Goal: Task Accomplishment & Management: Manage account settings

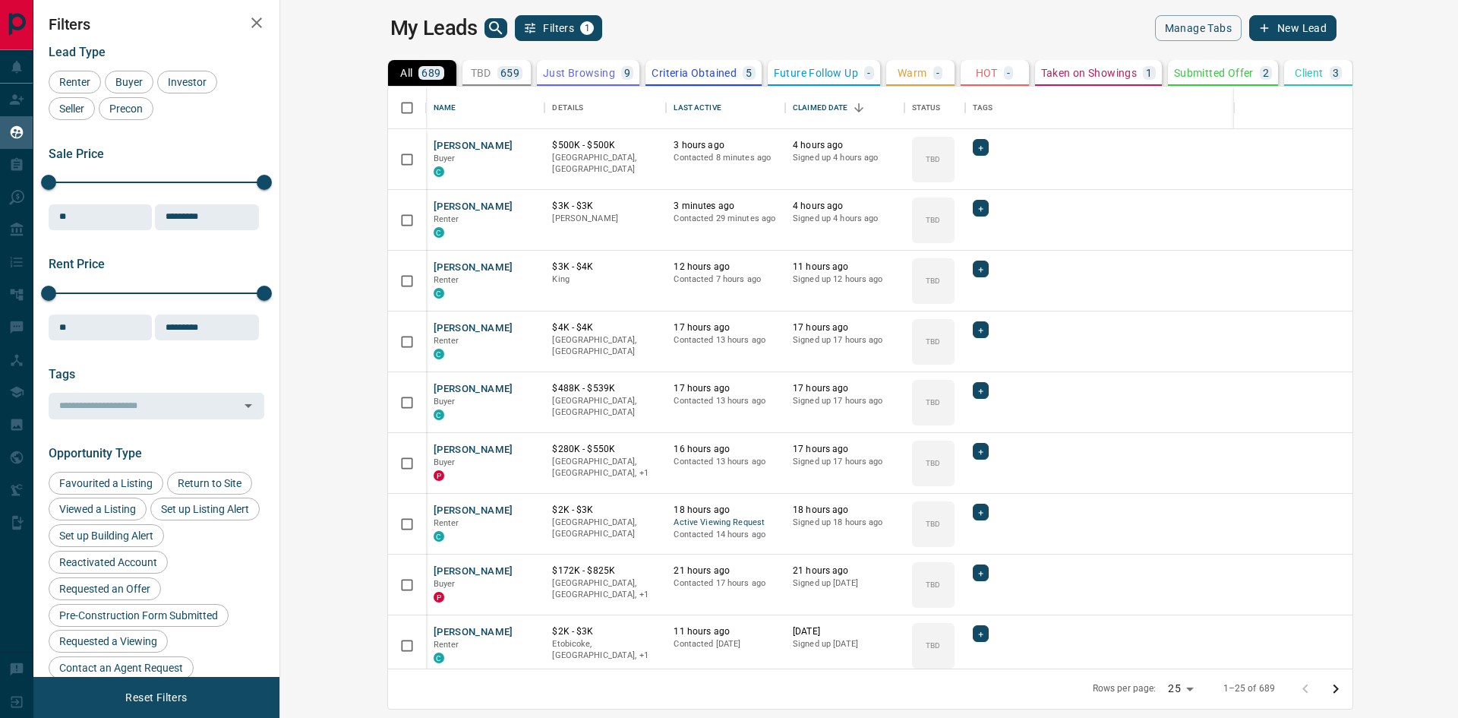
scroll to position [570, 1160]
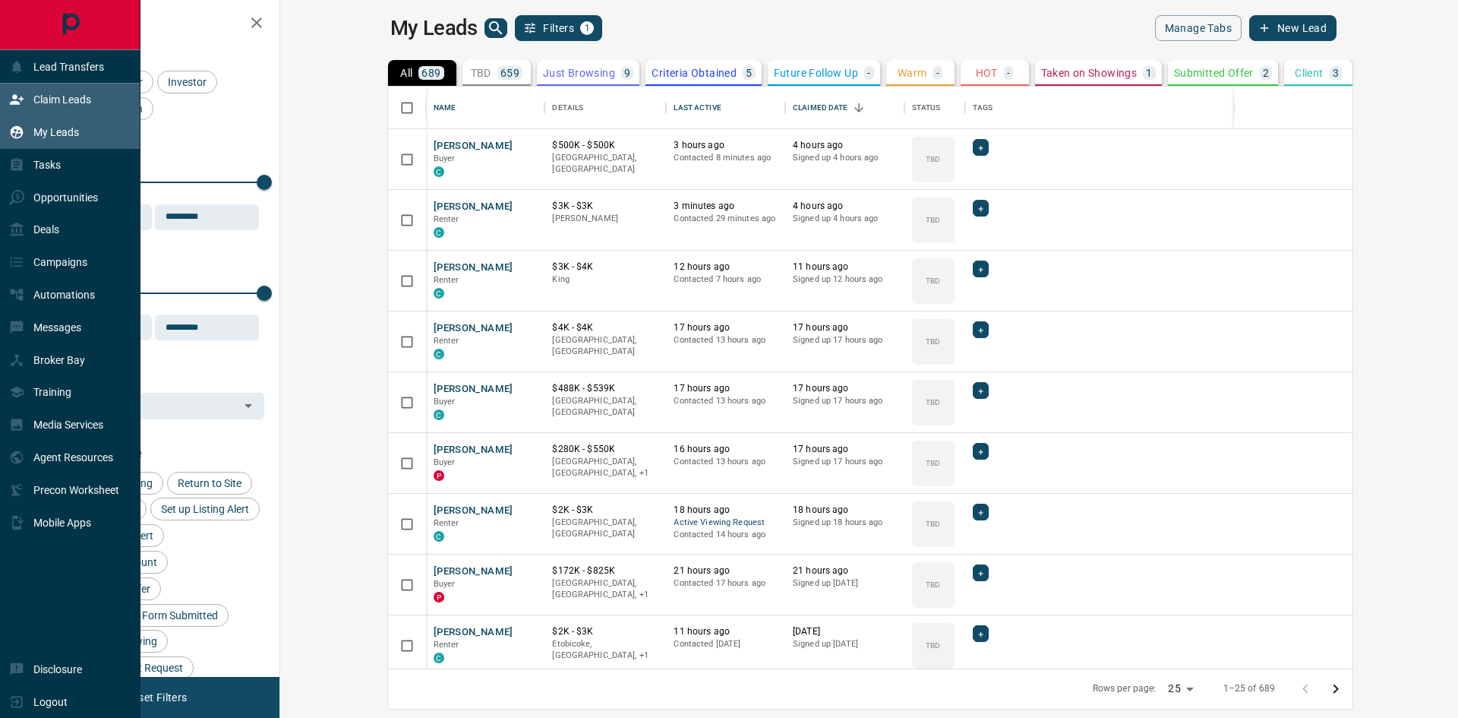
click at [43, 103] on p "Claim Leads" at bounding box center [62, 99] width 58 height 12
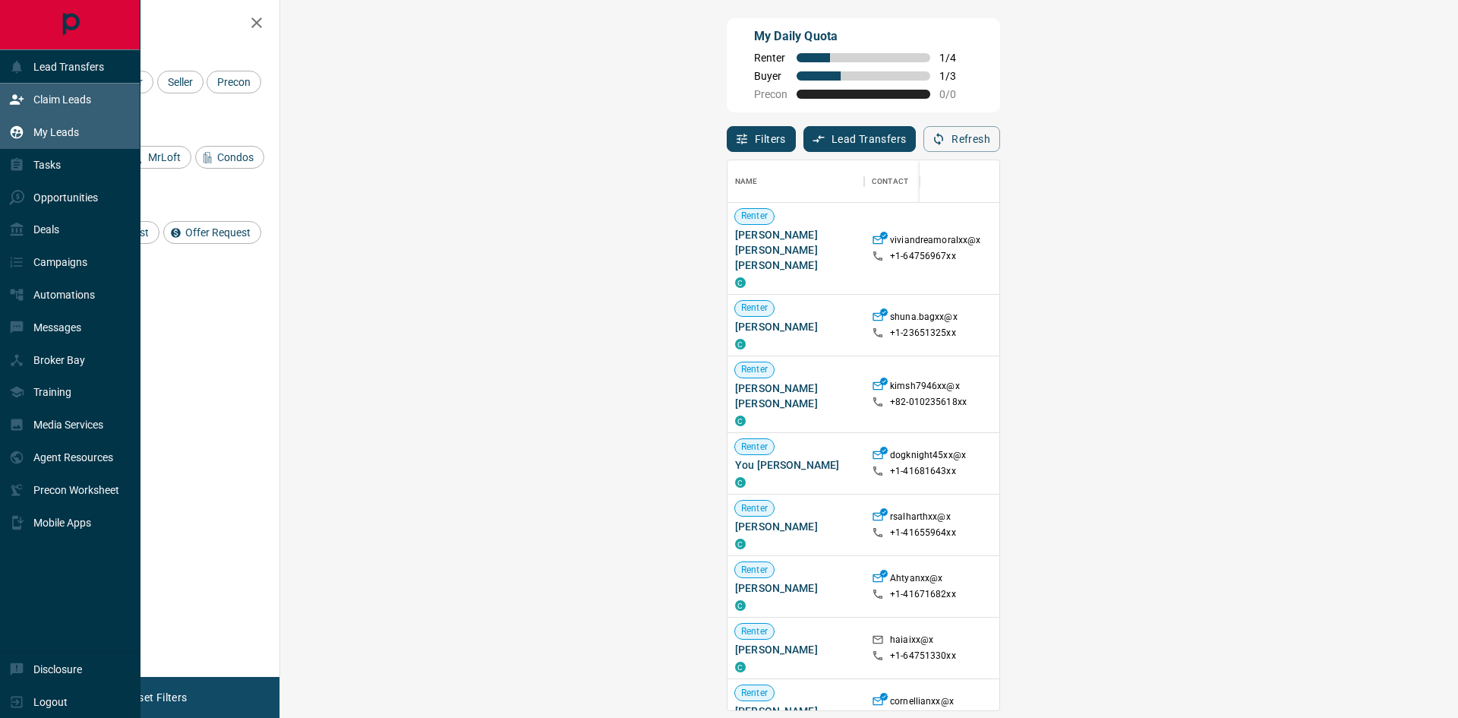
click at [42, 132] on p "My Leads" at bounding box center [56, 132] width 46 height 12
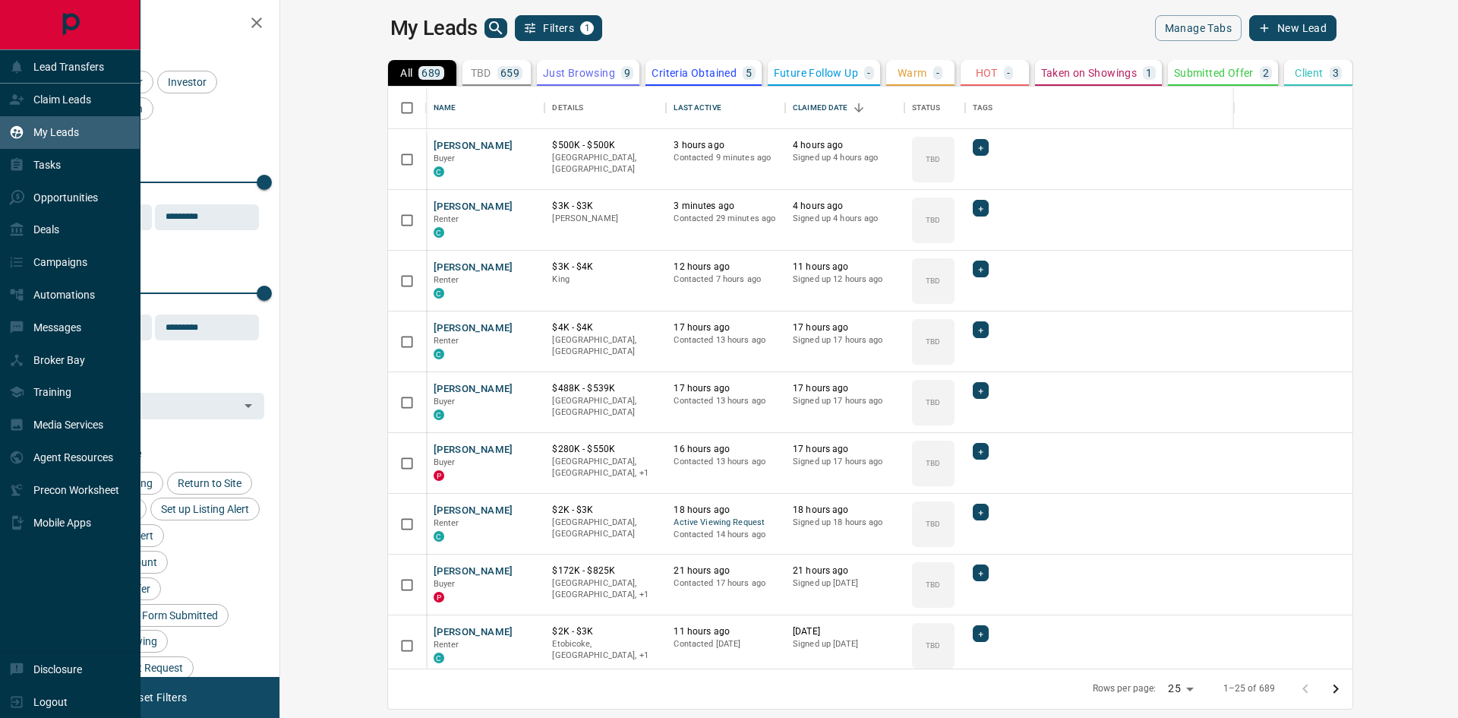
scroll to position [570, 1160]
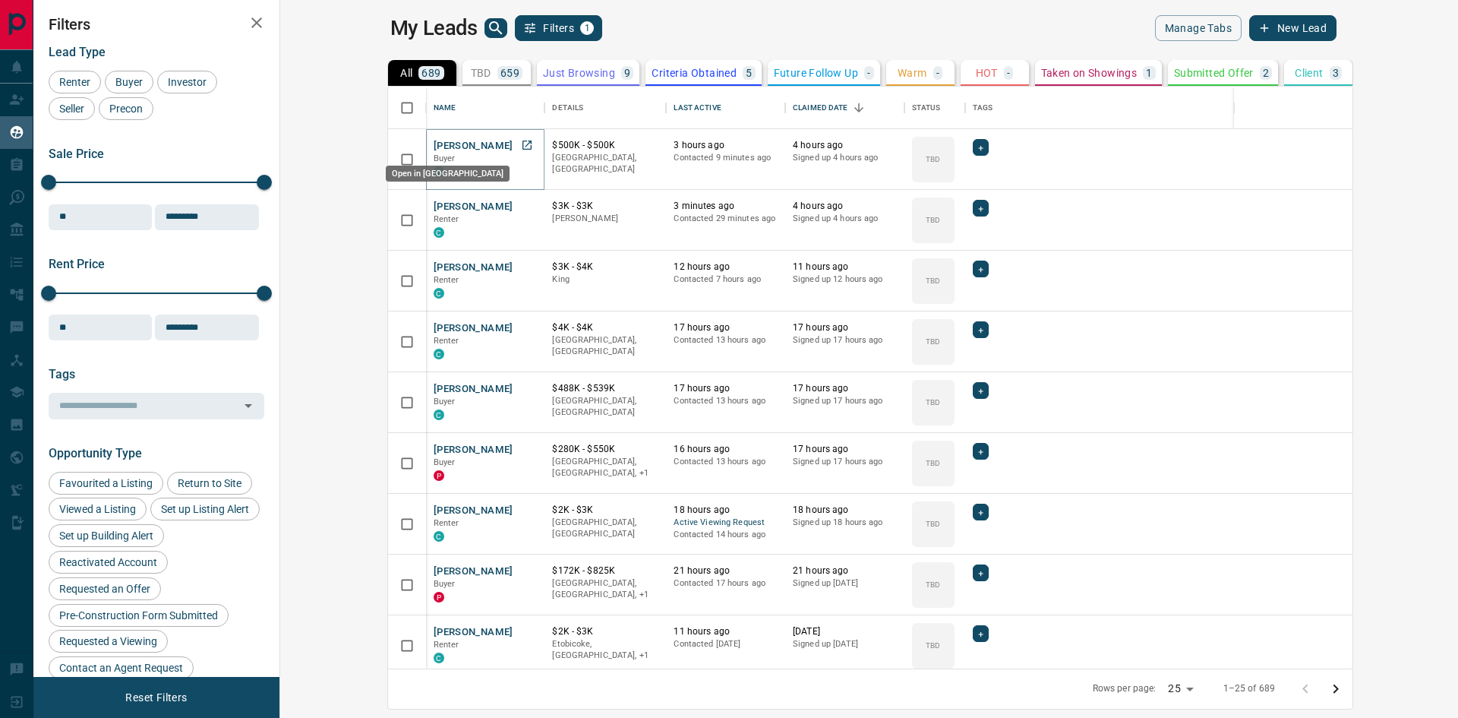
click at [521, 142] on icon "Open in New Tab" at bounding box center [527, 145] width 12 height 12
click at [521, 207] on icon "Open in New Tab" at bounding box center [527, 206] width 12 height 12
click at [521, 263] on icon "Open in New Tab" at bounding box center [527, 266] width 12 height 12
click at [521, 332] on icon "Open in New Tab" at bounding box center [527, 327] width 12 height 12
click at [521, 387] on icon "Open in New Tab" at bounding box center [527, 388] width 12 height 12
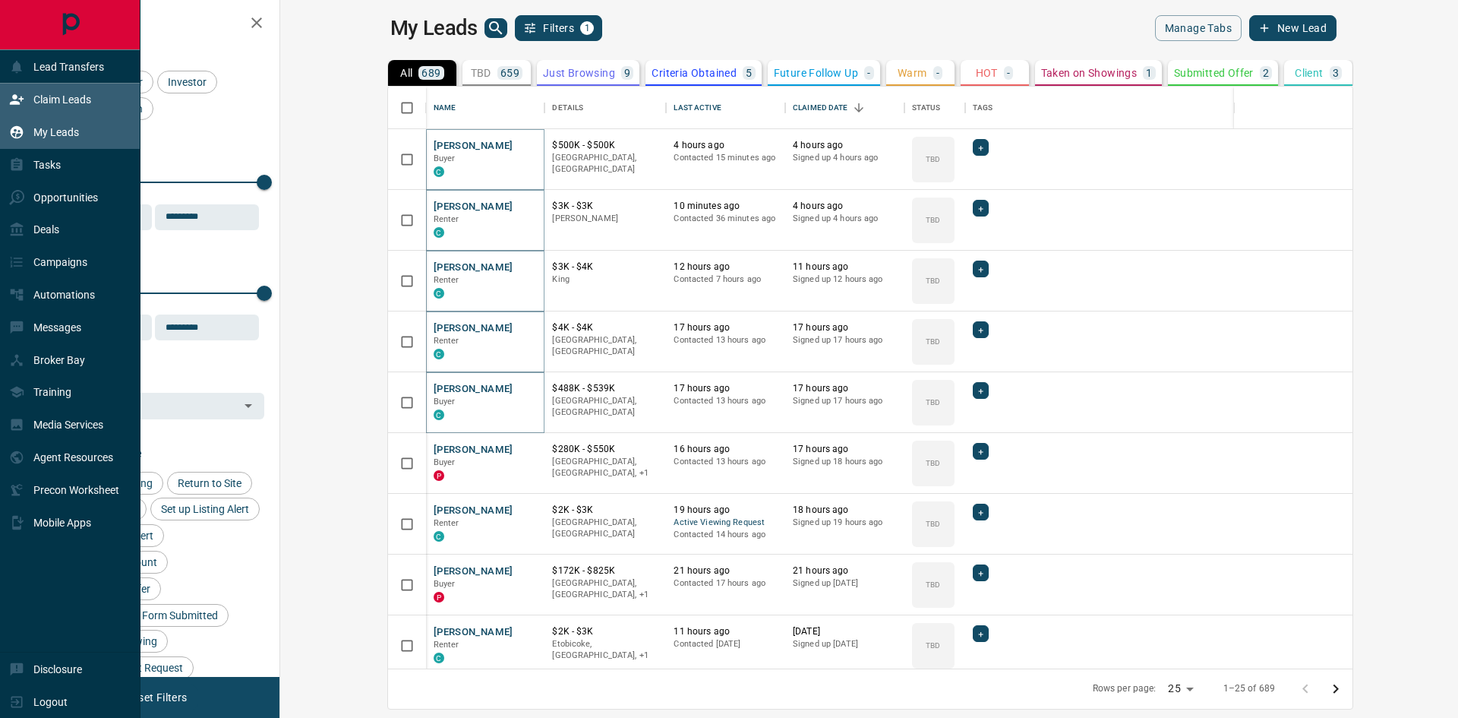
click at [11, 96] on icon at bounding box center [16, 99] width 15 height 15
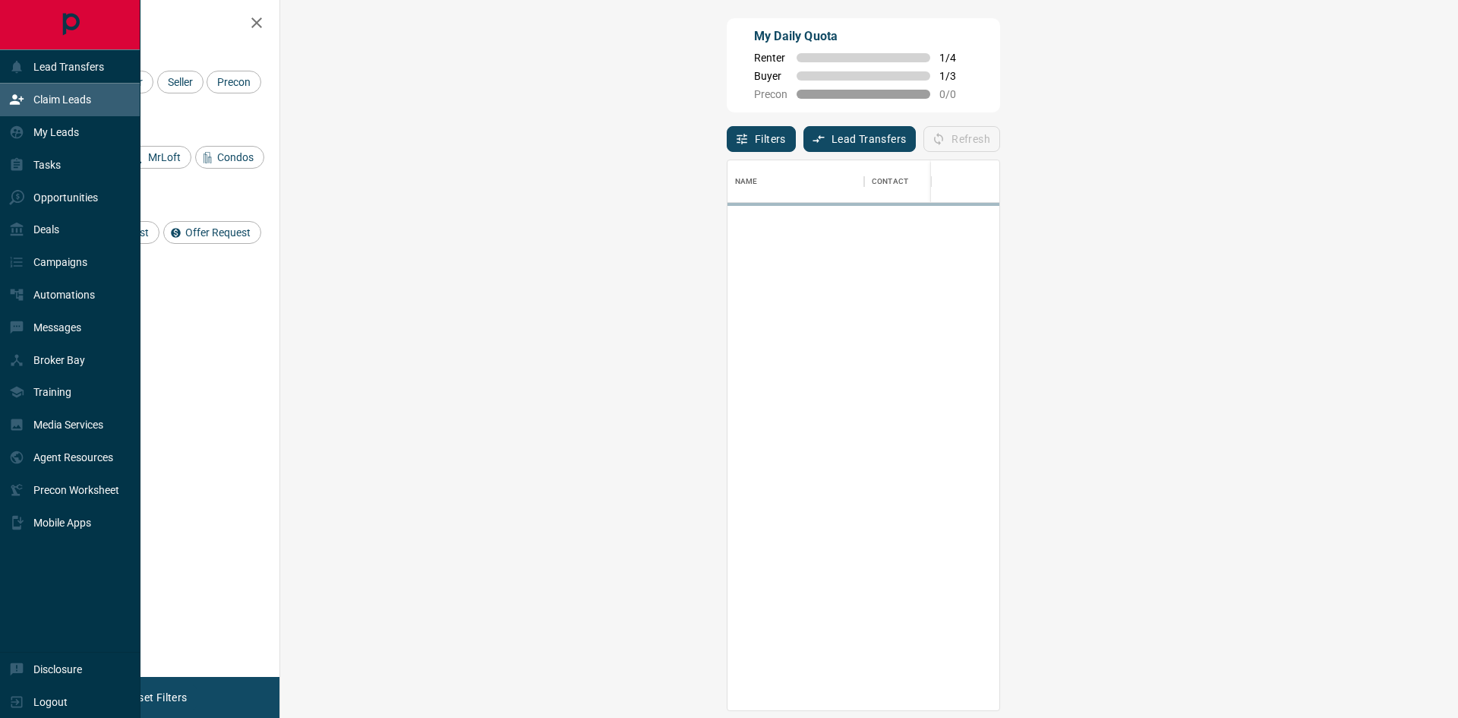
scroll to position [538, 1134]
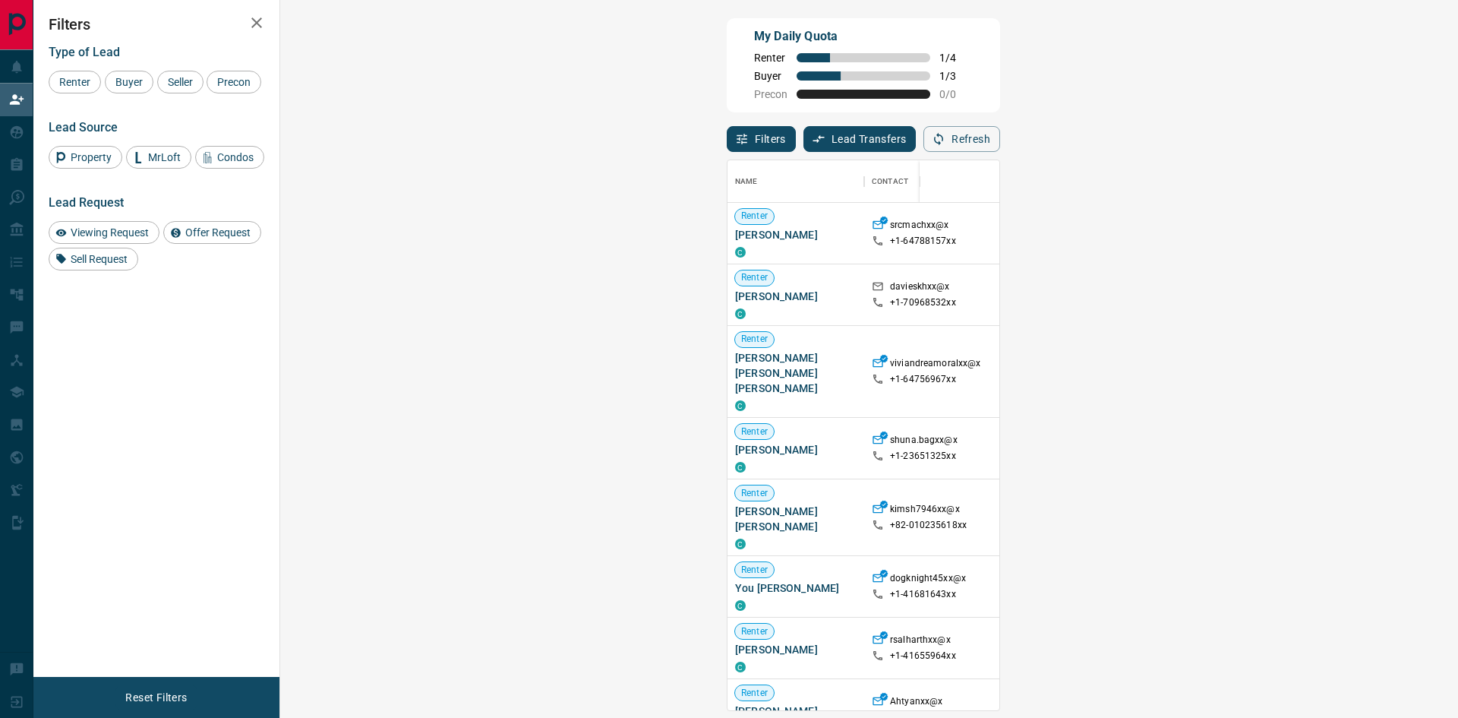
click at [1314, 235] on span "Viewing Request ( 1 )" at bounding box center [1356, 233] width 84 height 11
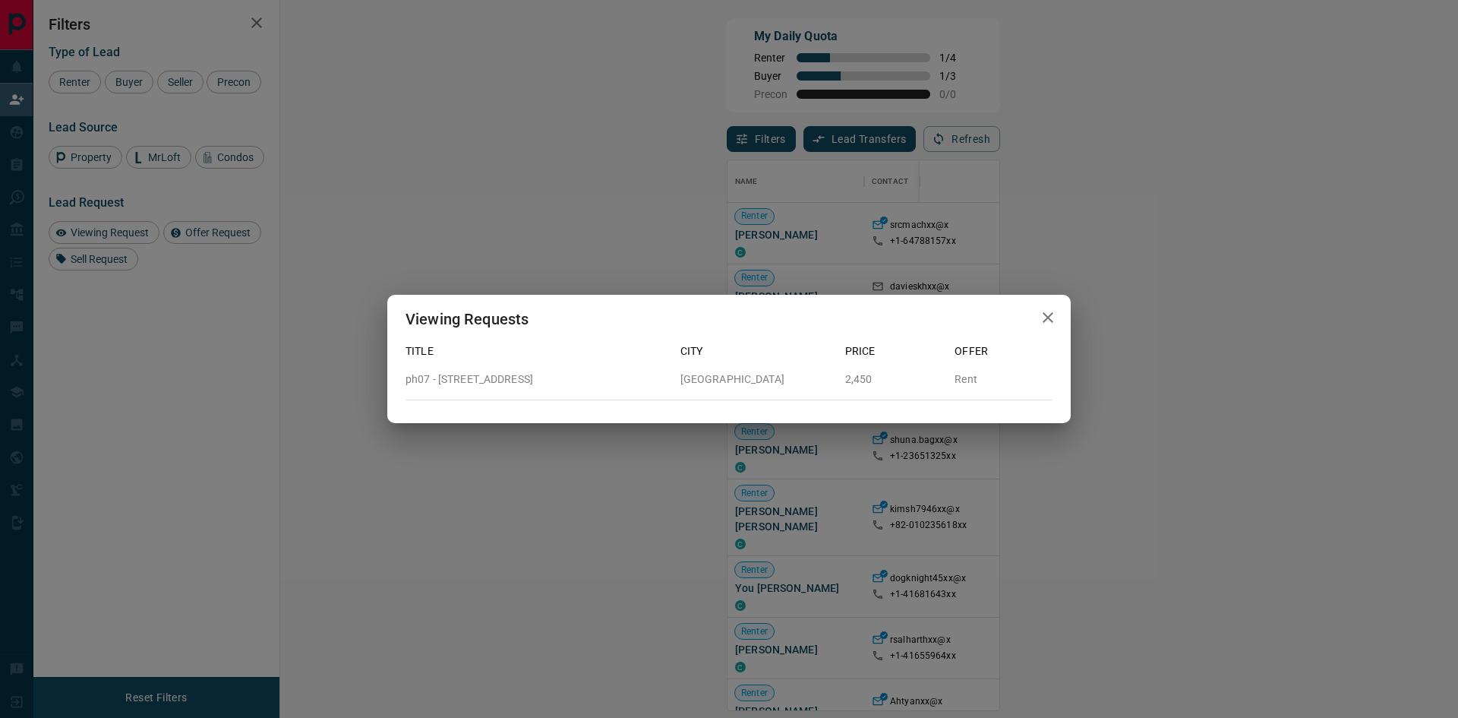
click at [1050, 317] on icon "button" at bounding box center [1048, 317] width 18 height 18
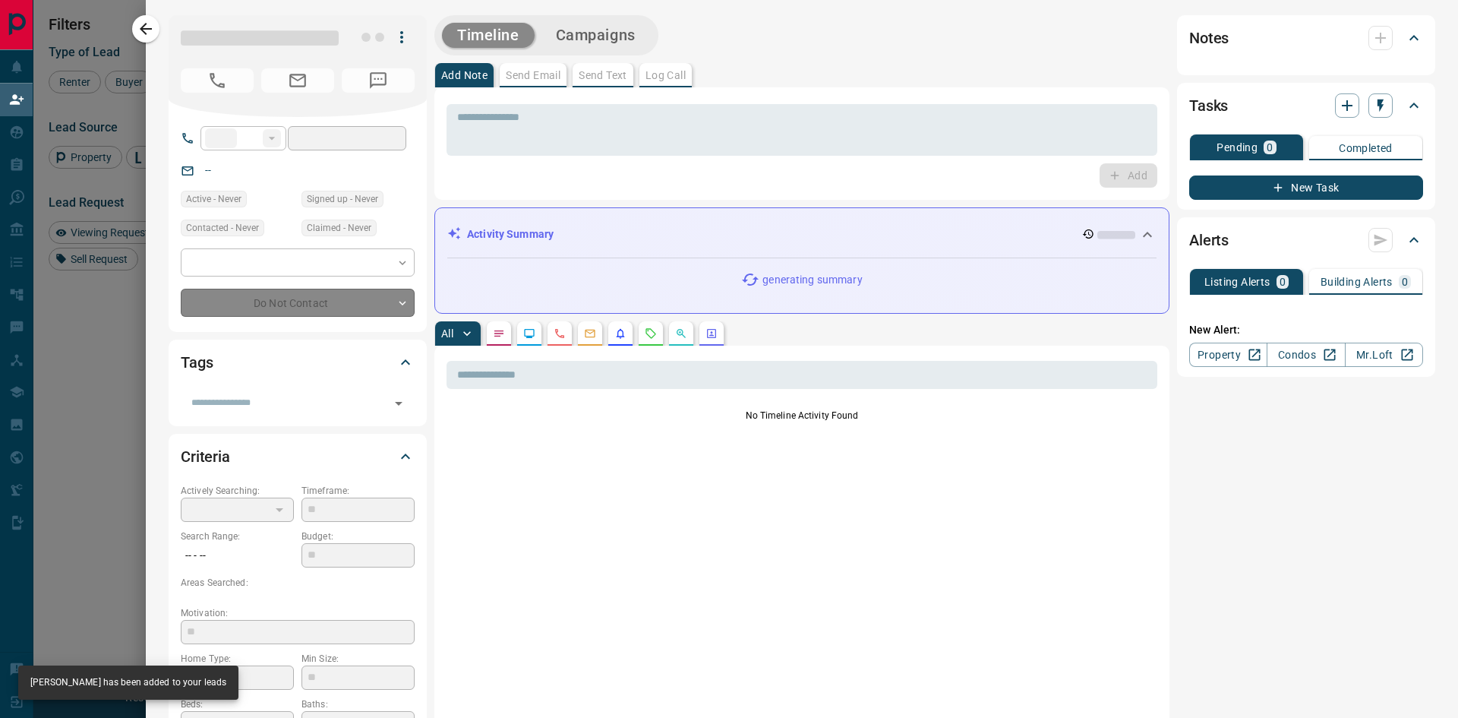
type input "**"
type input "**********"
type input "**"
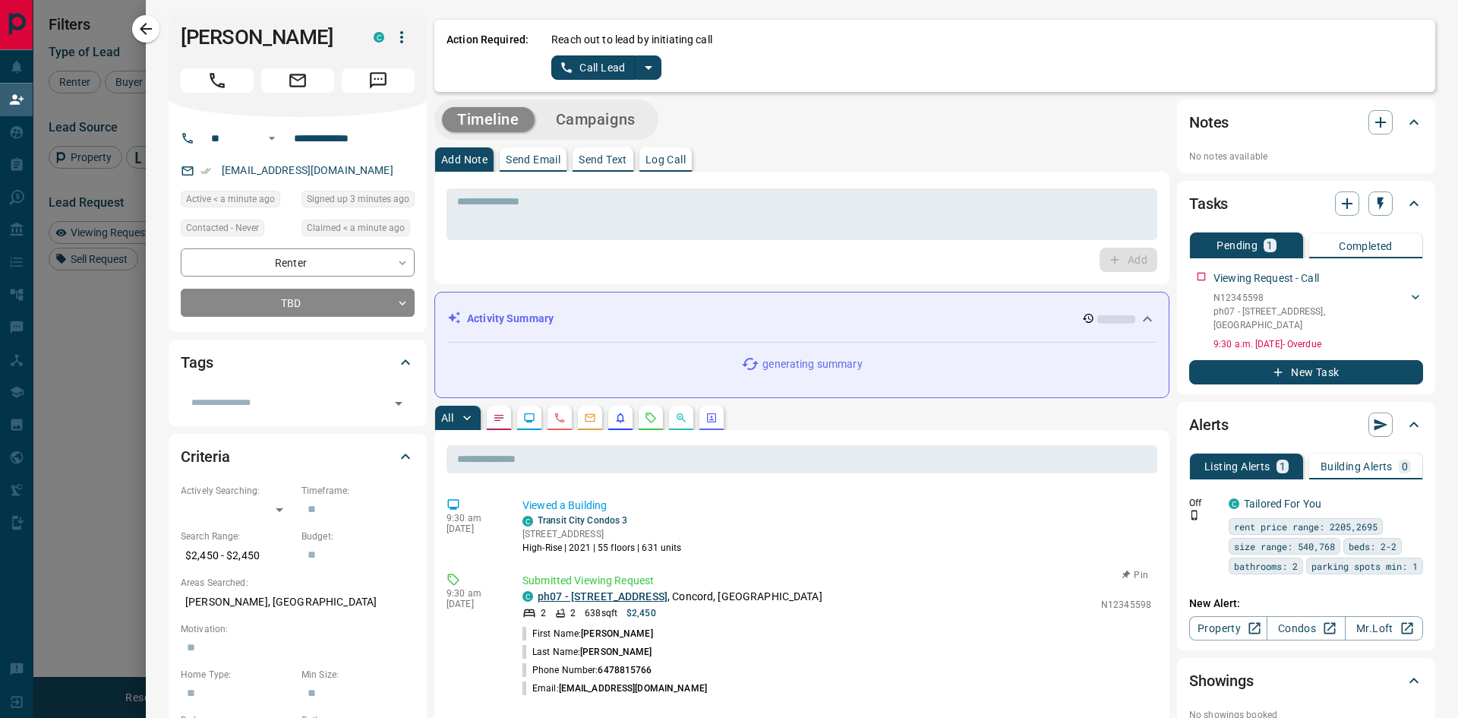
click at [604, 598] on link "ph07 - [STREET_ADDRESS]" at bounding box center [603, 596] width 130 height 12
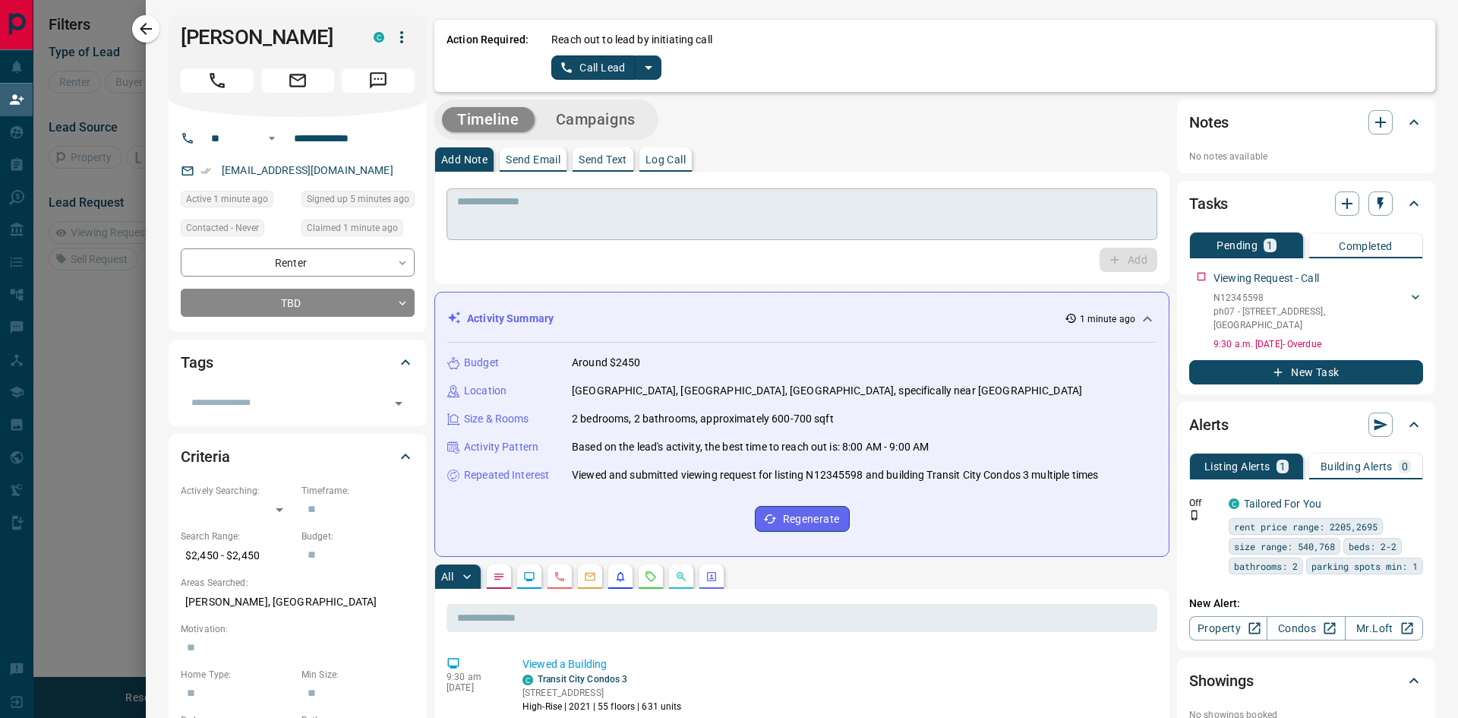
scroll to position [12, 12]
click at [677, 154] on p "Log Call" at bounding box center [665, 159] width 40 height 11
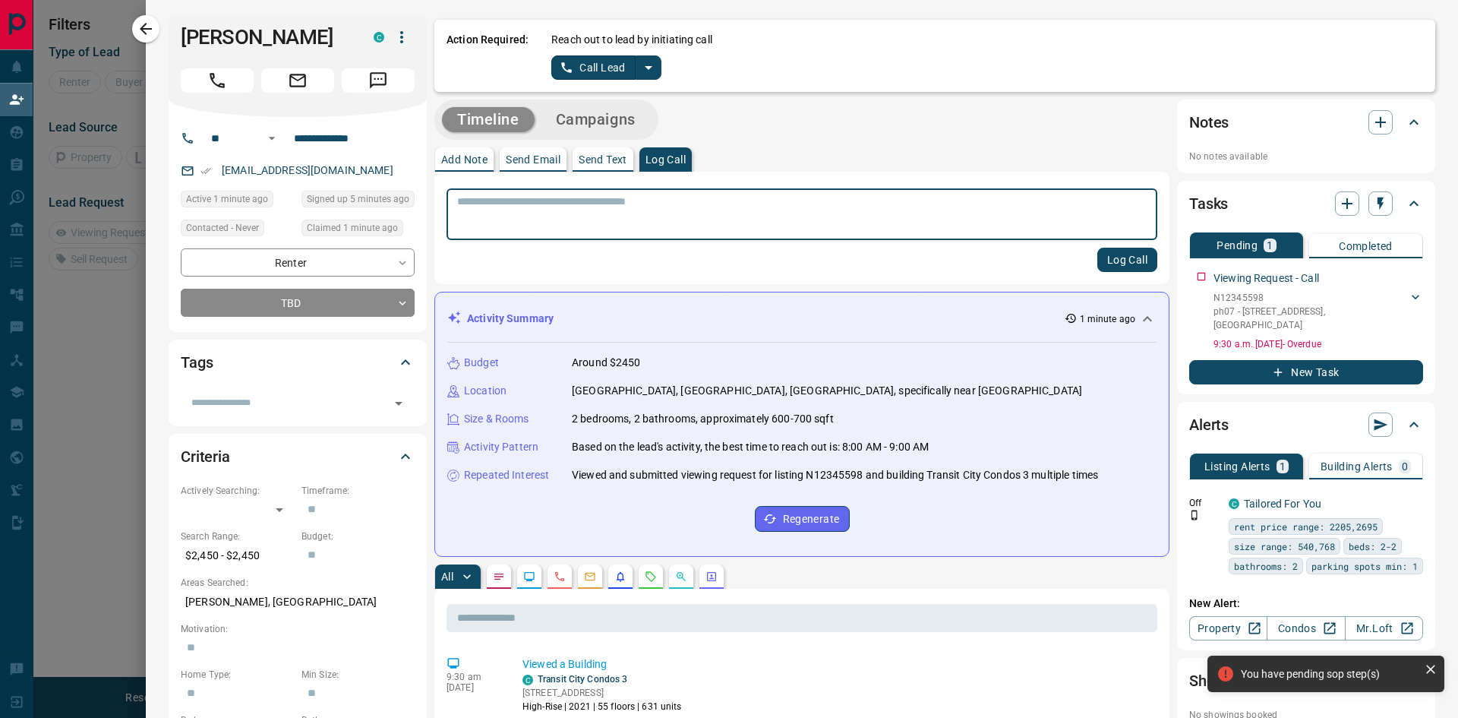
click at [609, 210] on textarea at bounding box center [801, 214] width 689 height 39
type textarea "******"
click at [1112, 259] on button "Log Call" at bounding box center [1127, 260] width 60 height 24
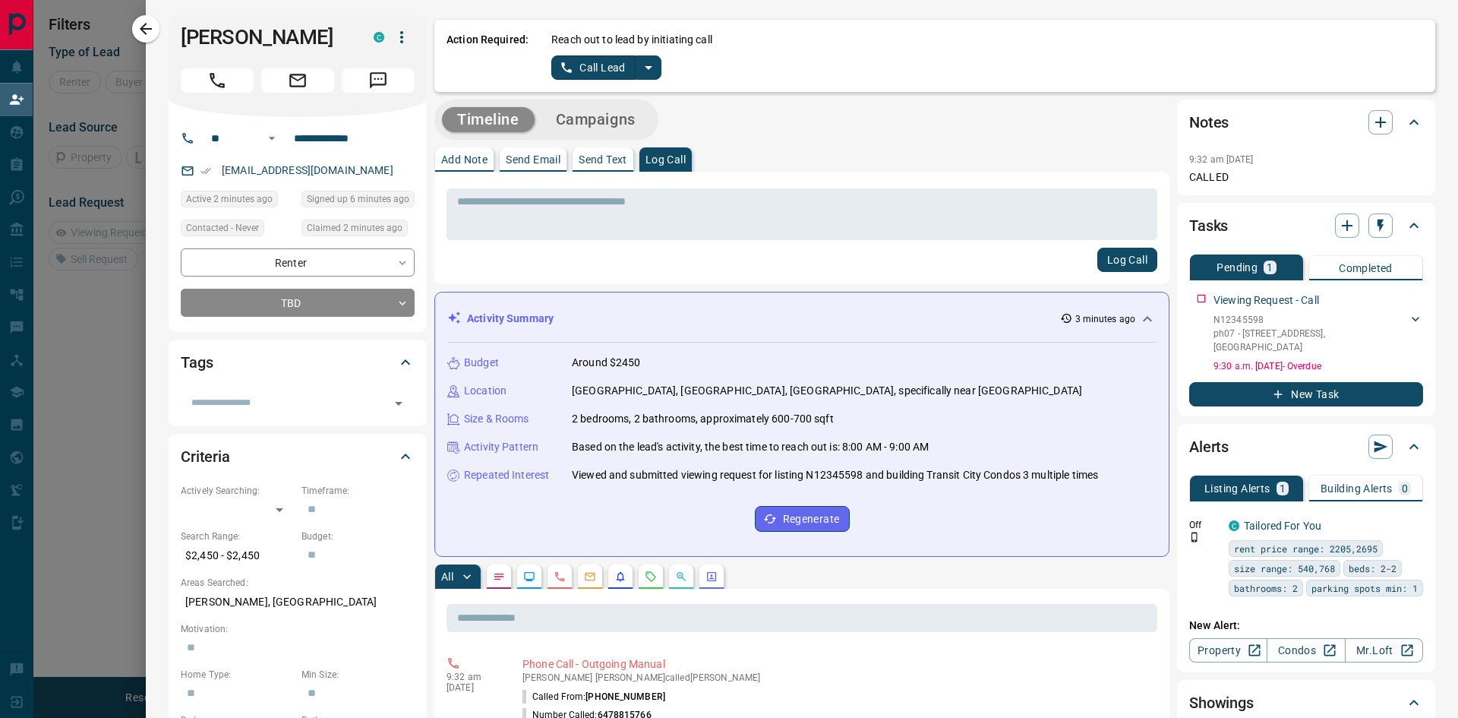
click at [560, 272] on div "* ​ Log Call" at bounding box center [801, 228] width 735 height 112
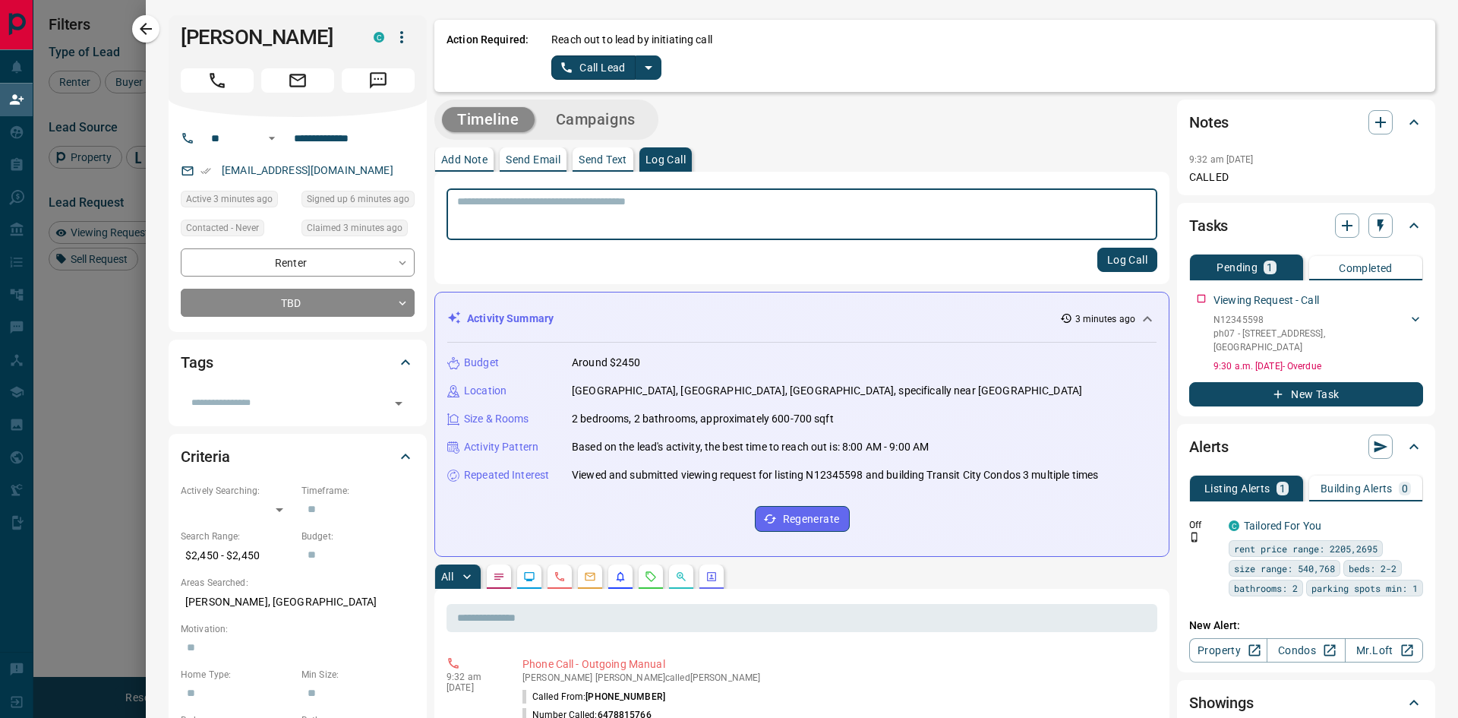
scroll to position [538, 1134]
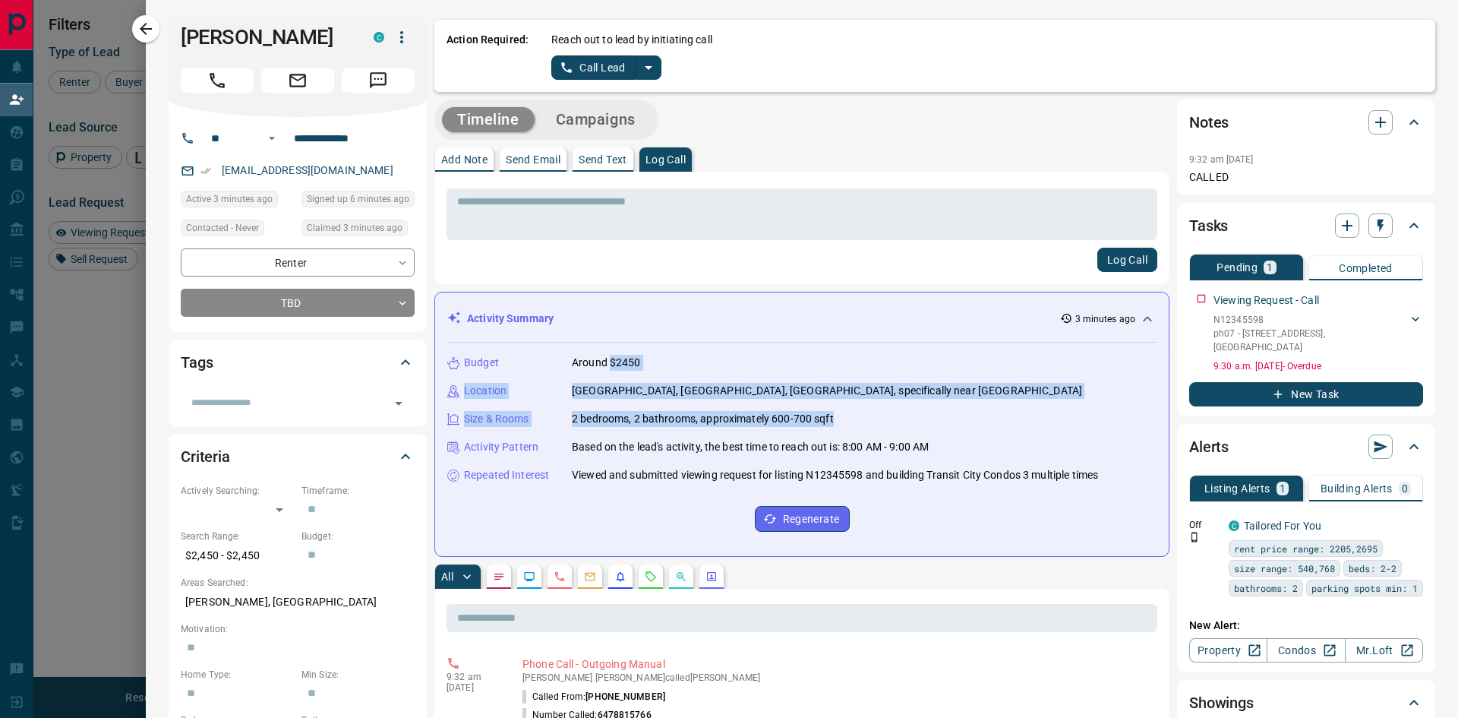
drag, startPoint x: 612, startPoint y: 361, endPoint x: 835, endPoint y: 415, distance: 228.9
click at [835, 415] on div "Budget Around $2450 Location [GEOGRAPHIC_DATA], [GEOGRAPHIC_DATA], [GEOGRAPHIC_…" at bounding box center [801, 442] width 709 height 201
copy div "$2450 Location [GEOGRAPHIC_DATA], [GEOGRAPHIC_DATA], [GEOGRAPHIC_DATA], specifi…"
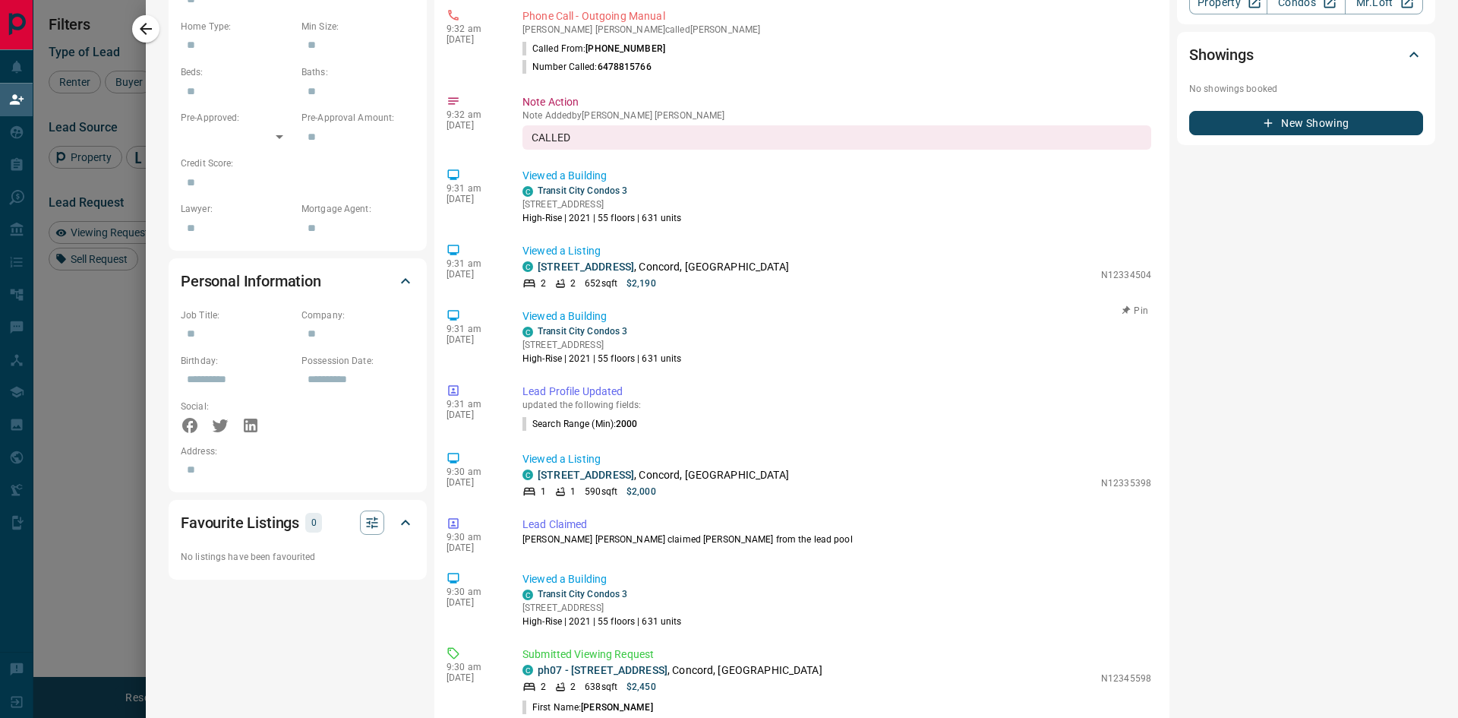
scroll to position [683, 0]
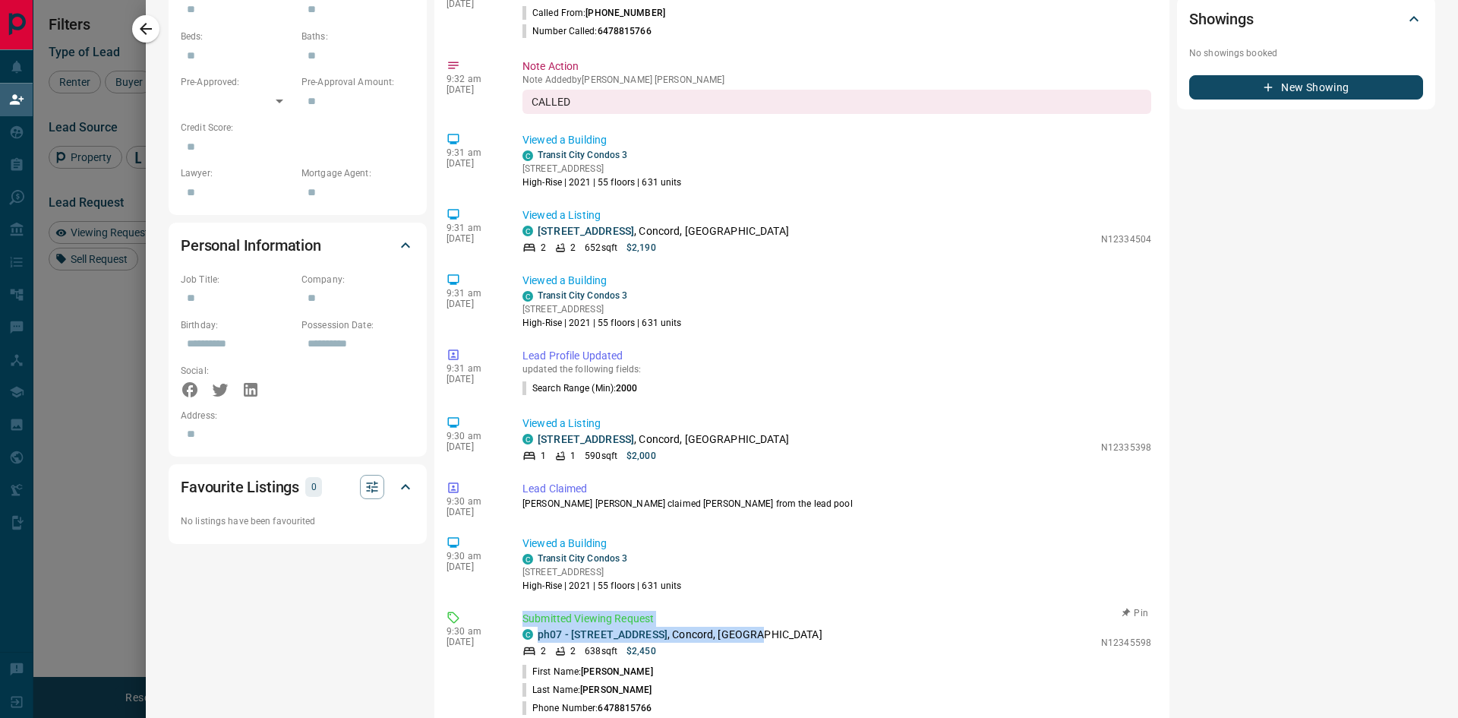
drag, startPoint x: 525, startPoint y: 617, endPoint x: 768, endPoint y: 628, distance: 243.3
click at [768, 628] on div "Submitted Viewing Request C ph07 - [STREET_ADDRESS][PERSON_NAME] 2 2 638 sqft $…" at bounding box center [839, 673] width 635 height 125
copy div "Submitted Viewing Request C ph07 - [STREET_ADDRESS]"
drag, startPoint x: 139, startPoint y: 27, endPoint x: 377, endPoint y: 256, distance: 330.8
click at [139, 27] on icon "button" at bounding box center [146, 29] width 18 height 18
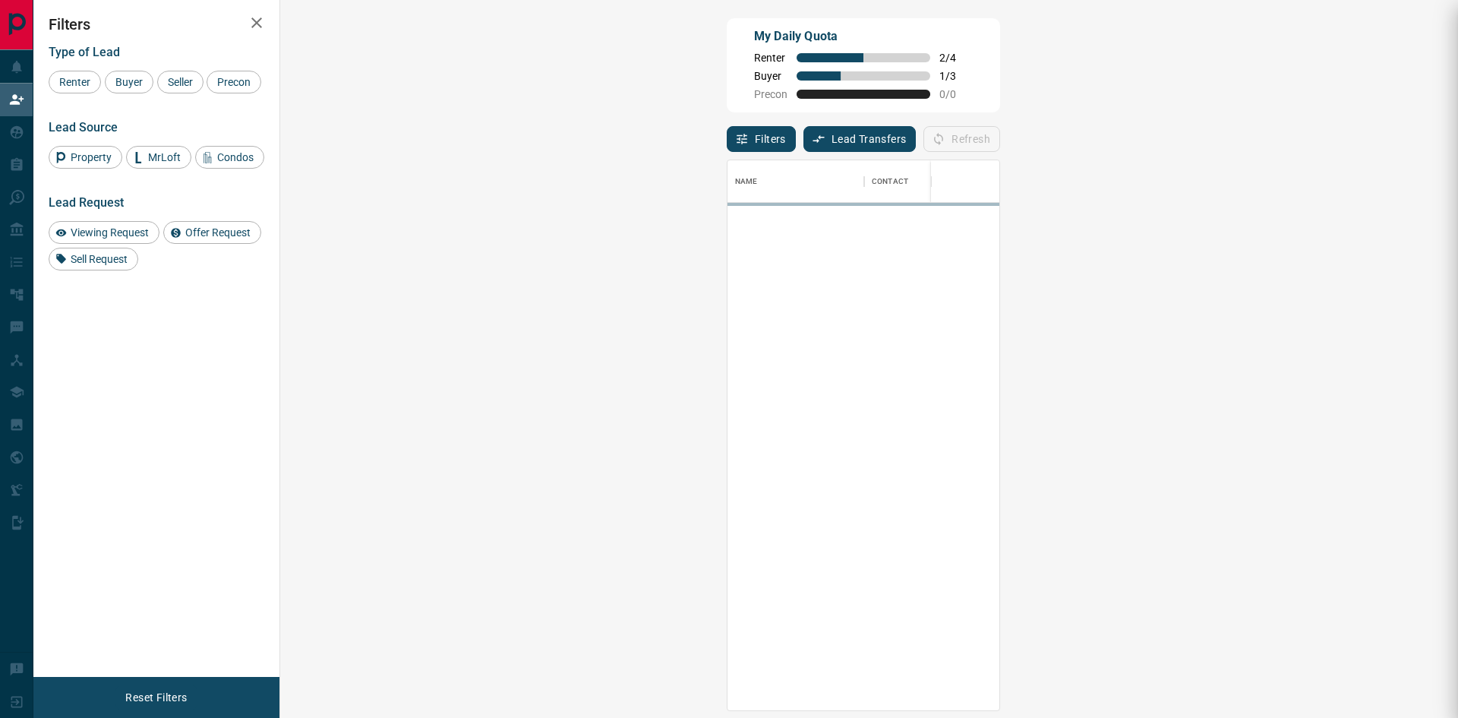
scroll to position [538, 1134]
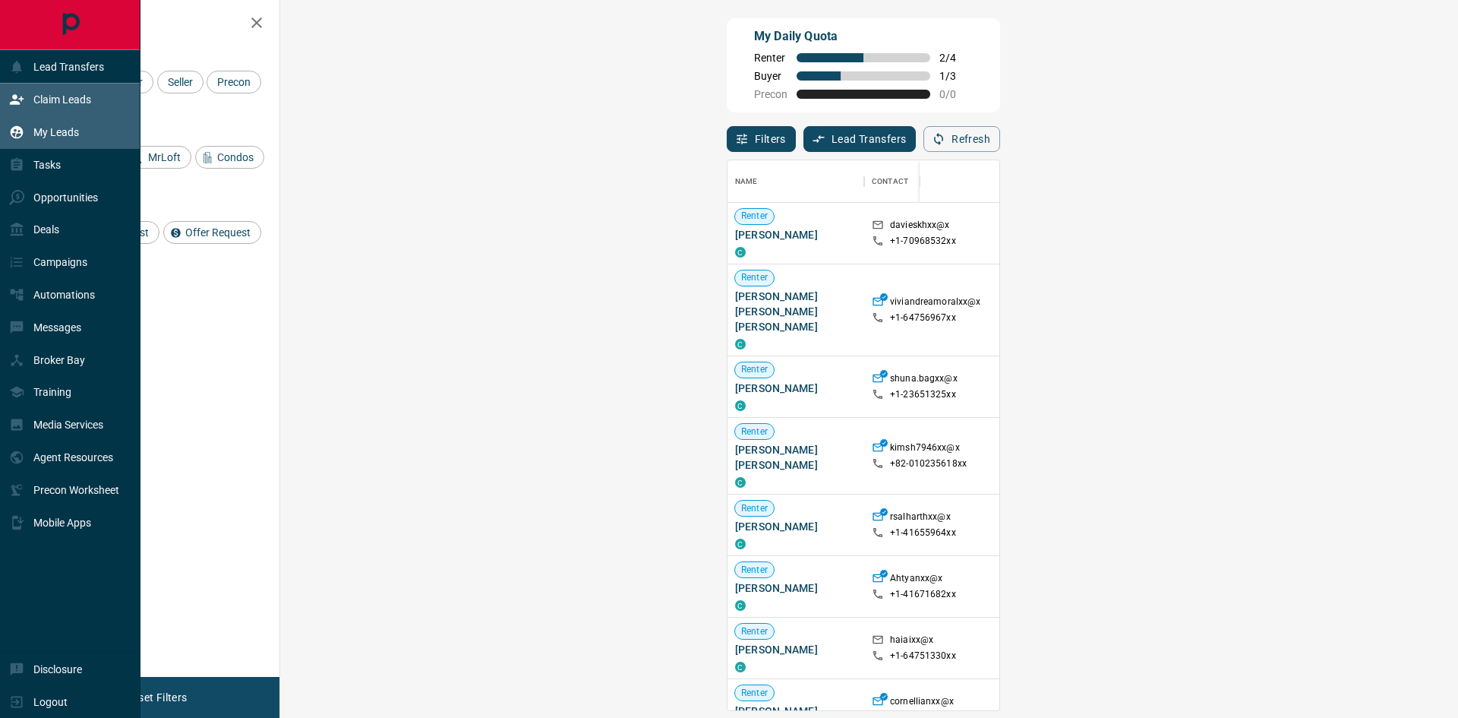
click at [57, 134] on p "My Leads" at bounding box center [56, 132] width 46 height 12
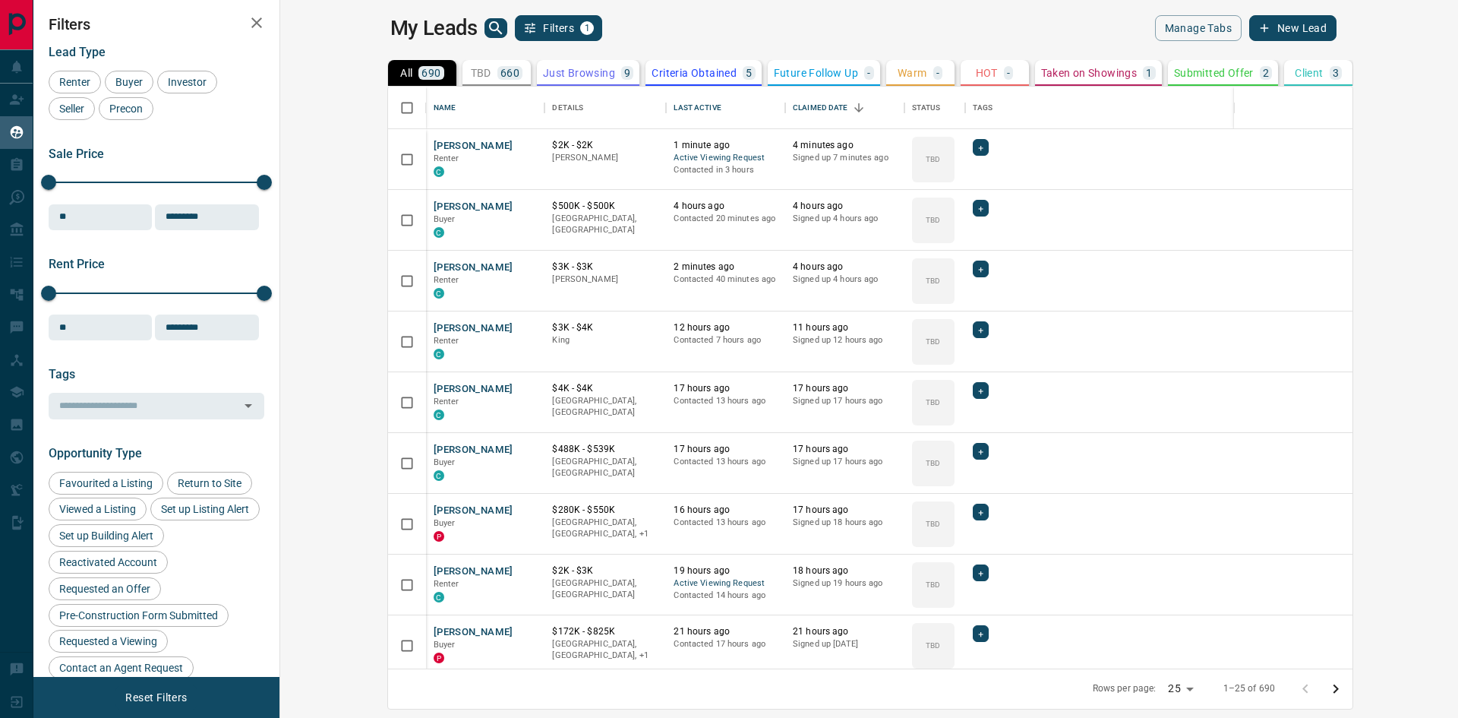
scroll to position [570, 1160]
click at [521, 144] on icon "Open in New Tab" at bounding box center [527, 145] width 12 height 12
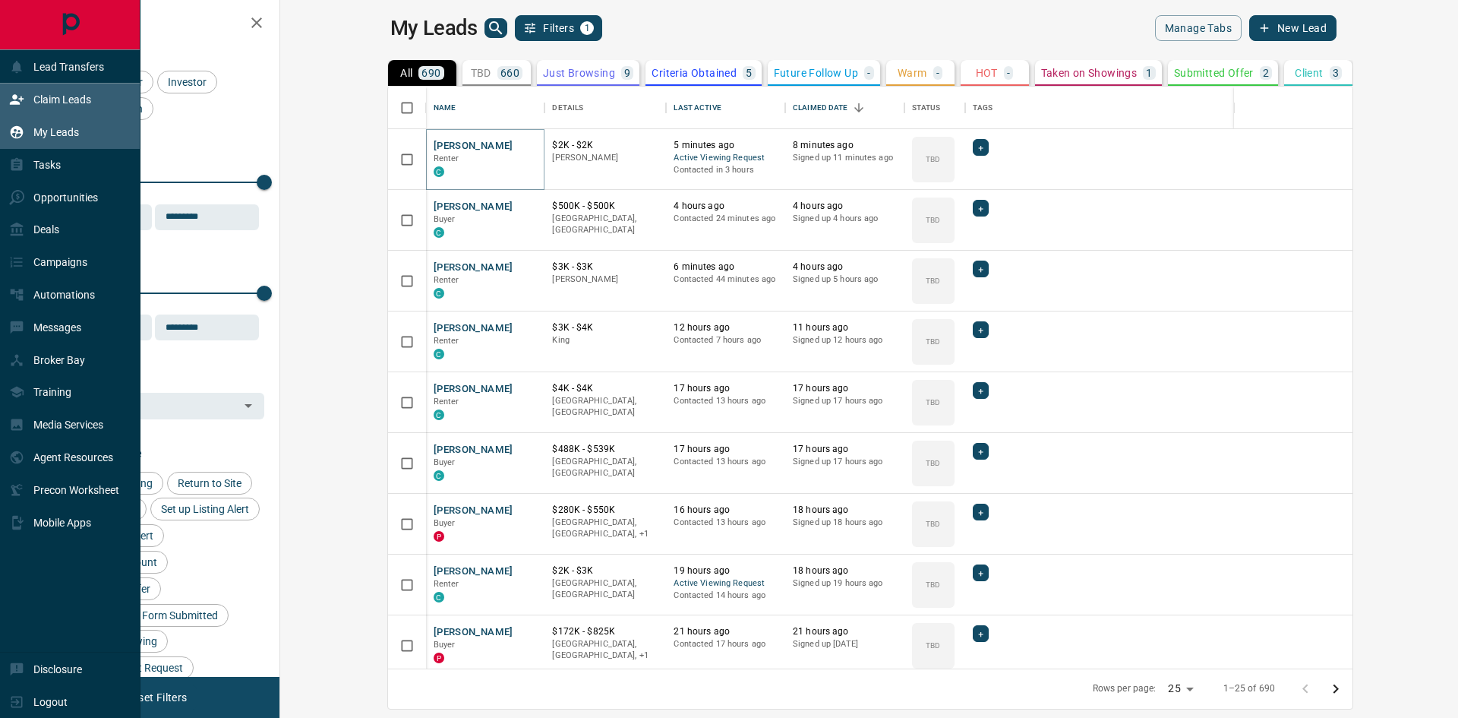
click at [60, 96] on p "Claim Leads" at bounding box center [62, 99] width 58 height 12
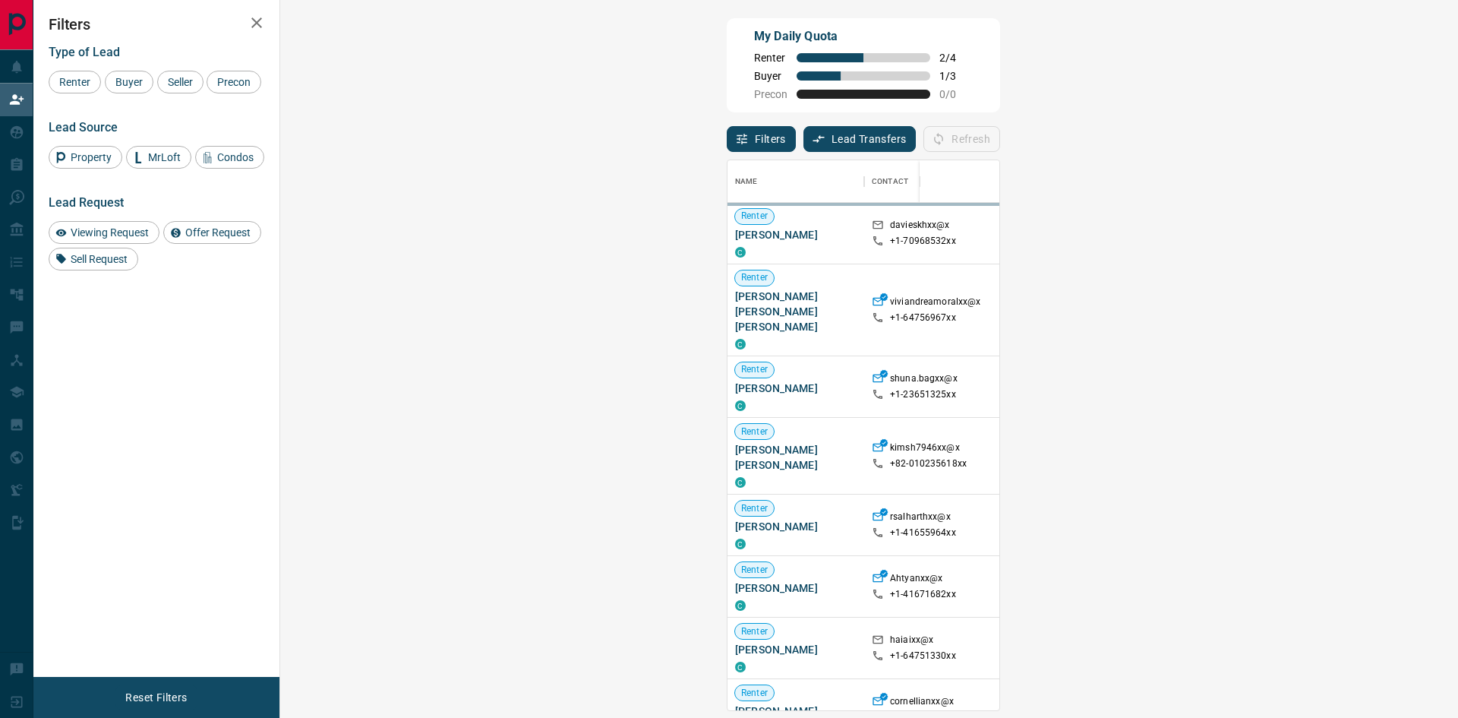
scroll to position [538, 1134]
